Goal: Check status

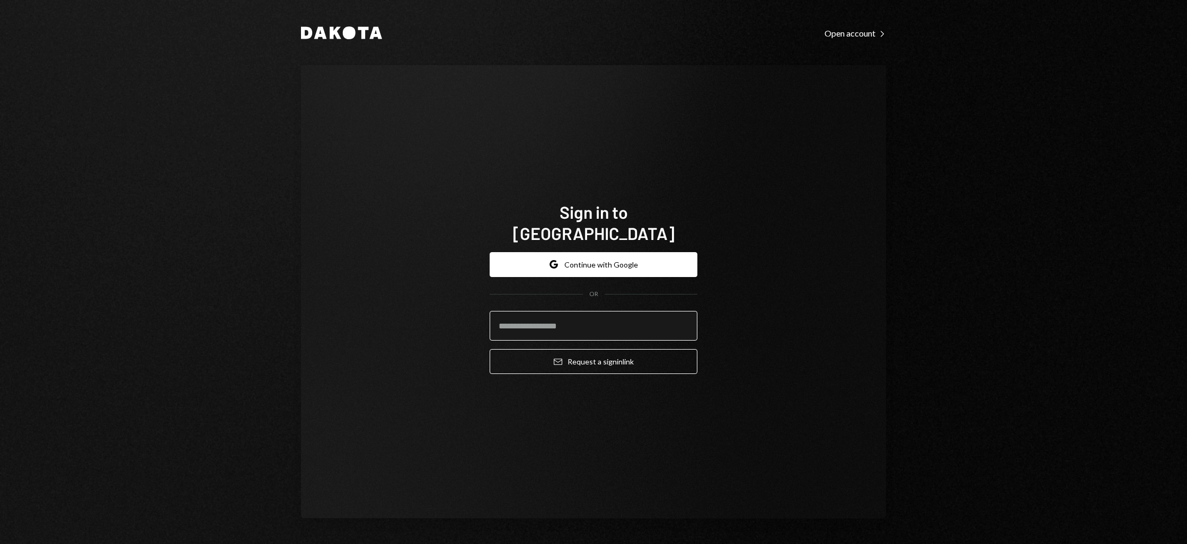
drag, startPoint x: 536, startPoint y: 307, endPoint x: 537, endPoint y: 316, distance: 9.7
click at [536, 311] on input "email" at bounding box center [594, 326] width 208 height 30
type input "**********"
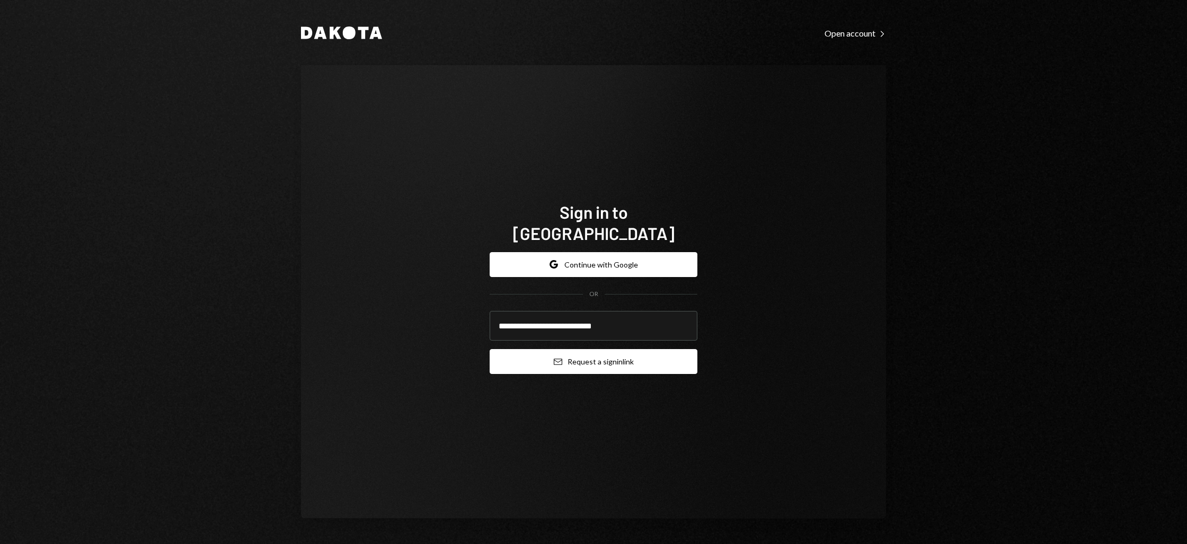
click at [576, 354] on button "Email Request a sign in link" at bounding box center [594, 361] width 208 height 25
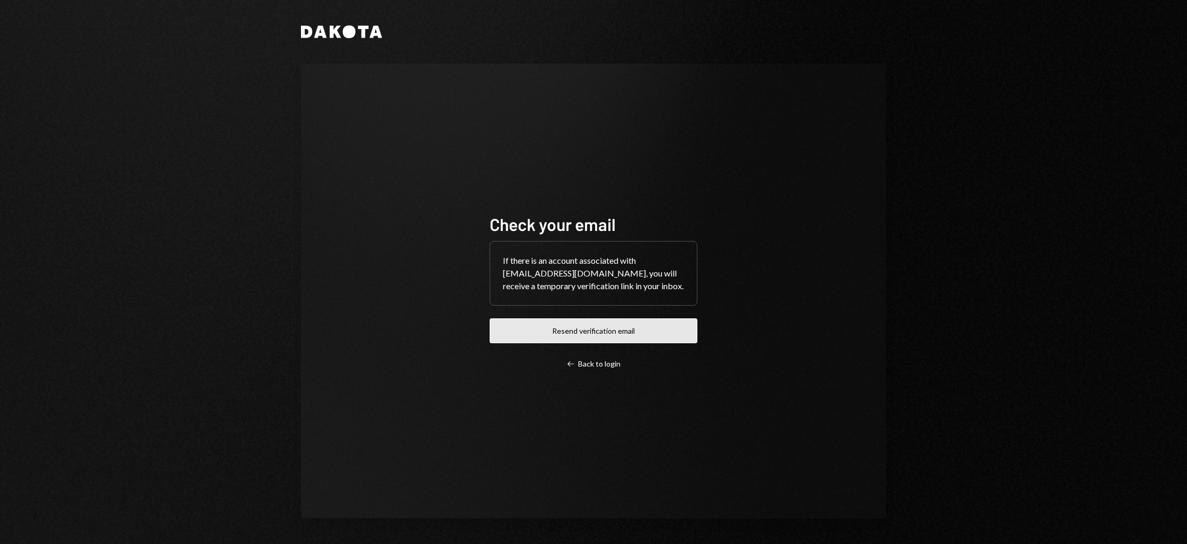
click at [616, 338] on button "Resend verification email" at bounding box center [594, 330] width 208 height 25
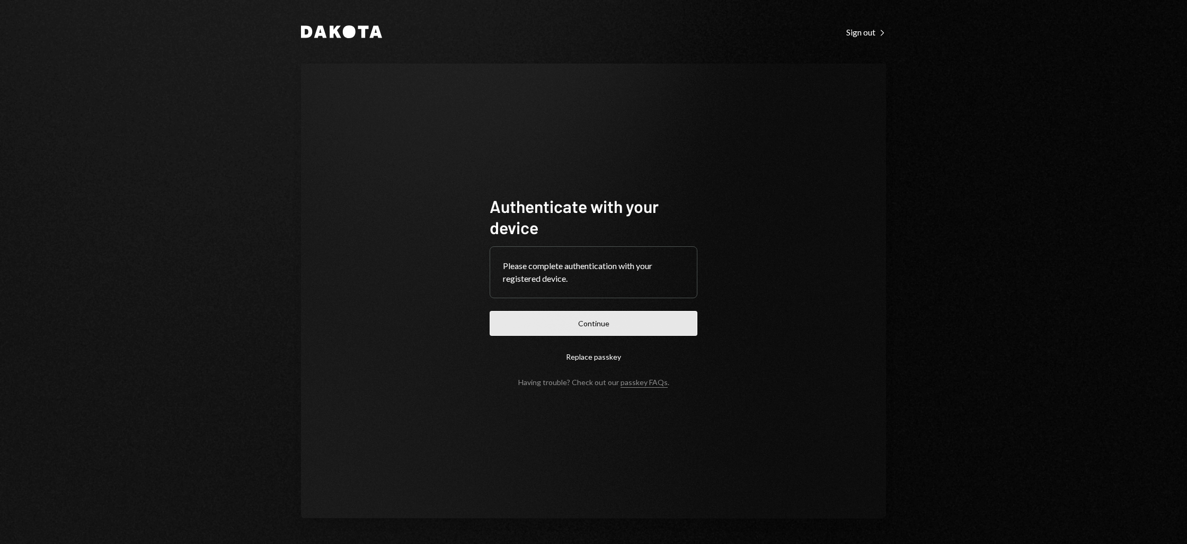
click at [573, 318] on button "Continue" at bounding box center [594, 323] width 208 height 25
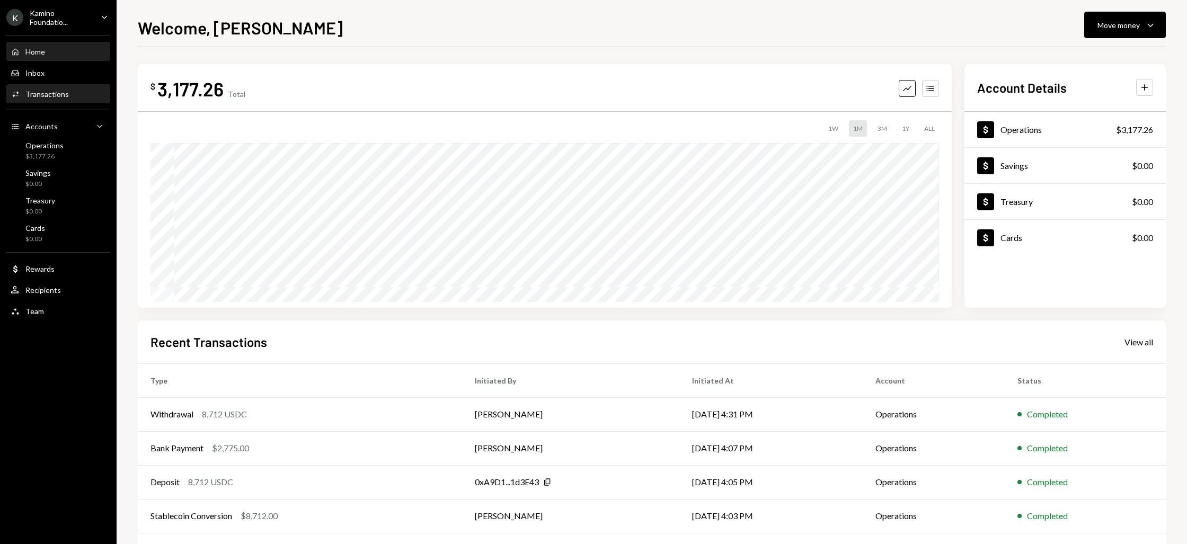
click at [45, 97] on div "Transactions" at bounding box center [46, 94] width 43 height 9
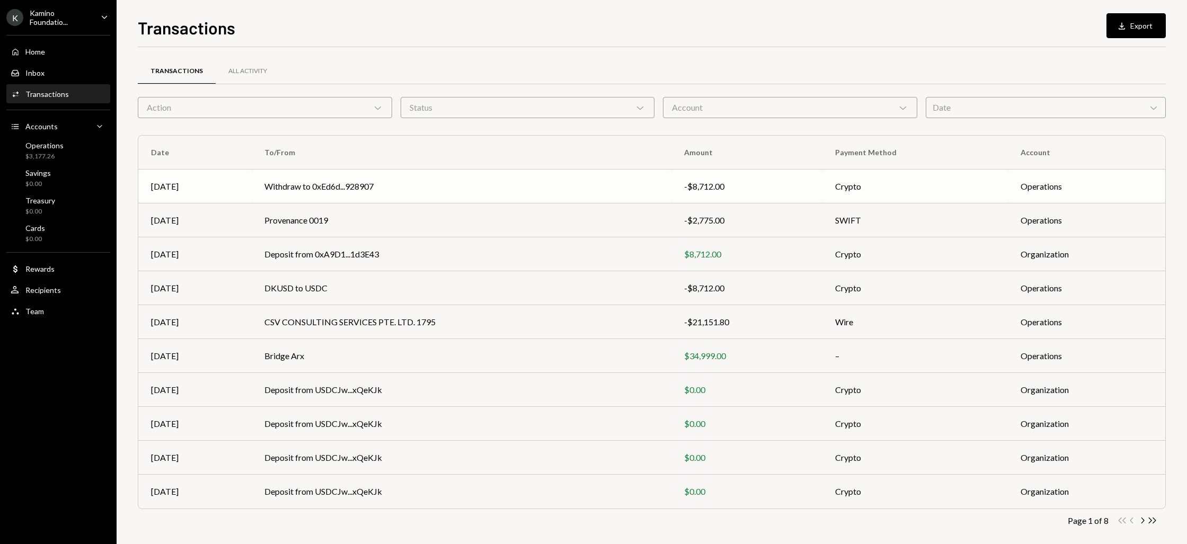
click at [320, 185] on td "Withdraw to 0xEd6d...928907" at bounding box center [462, 187] width 420 height 34
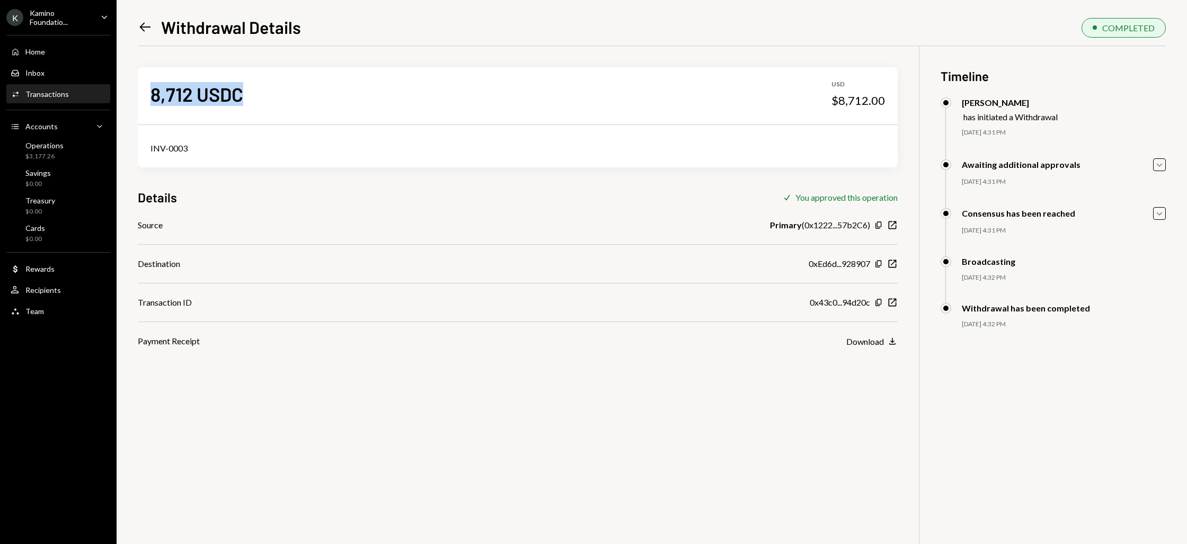
drag, startPoint x: 243, startPoint y: 94, endPoint x: 150, endPoint y: 97, distance: 93.3
click at [150, 97] on div "8,712 USDC USD $8,712.00" at bounding box center [518, 93] width 760 height 53
copy div "8,712 USDC"
